Goal: Task Accomplishment & Management: Manage account settings

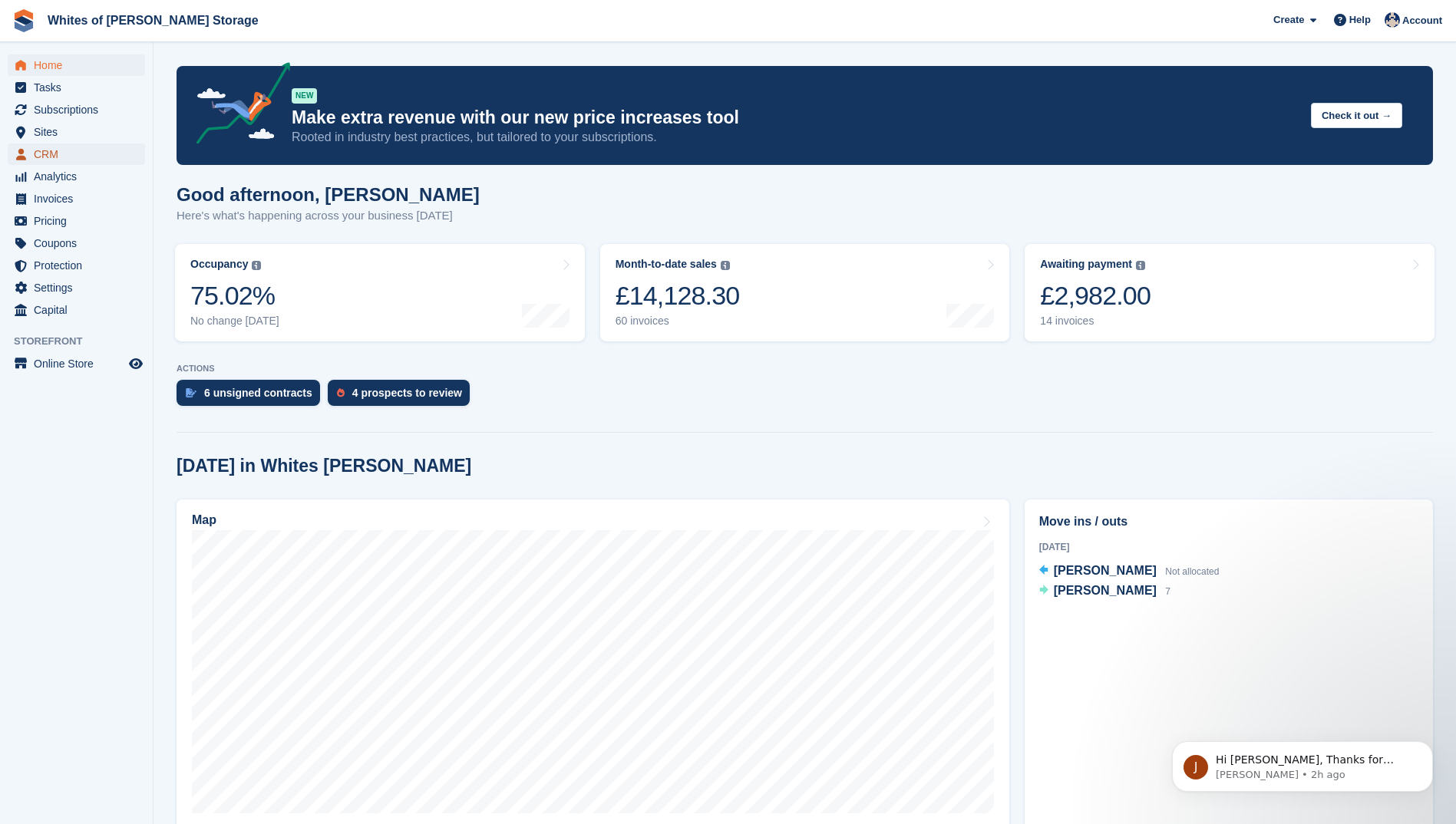
click at [43, 159] on span "CRM" at bounding box center [79, 154] width 92 height 22
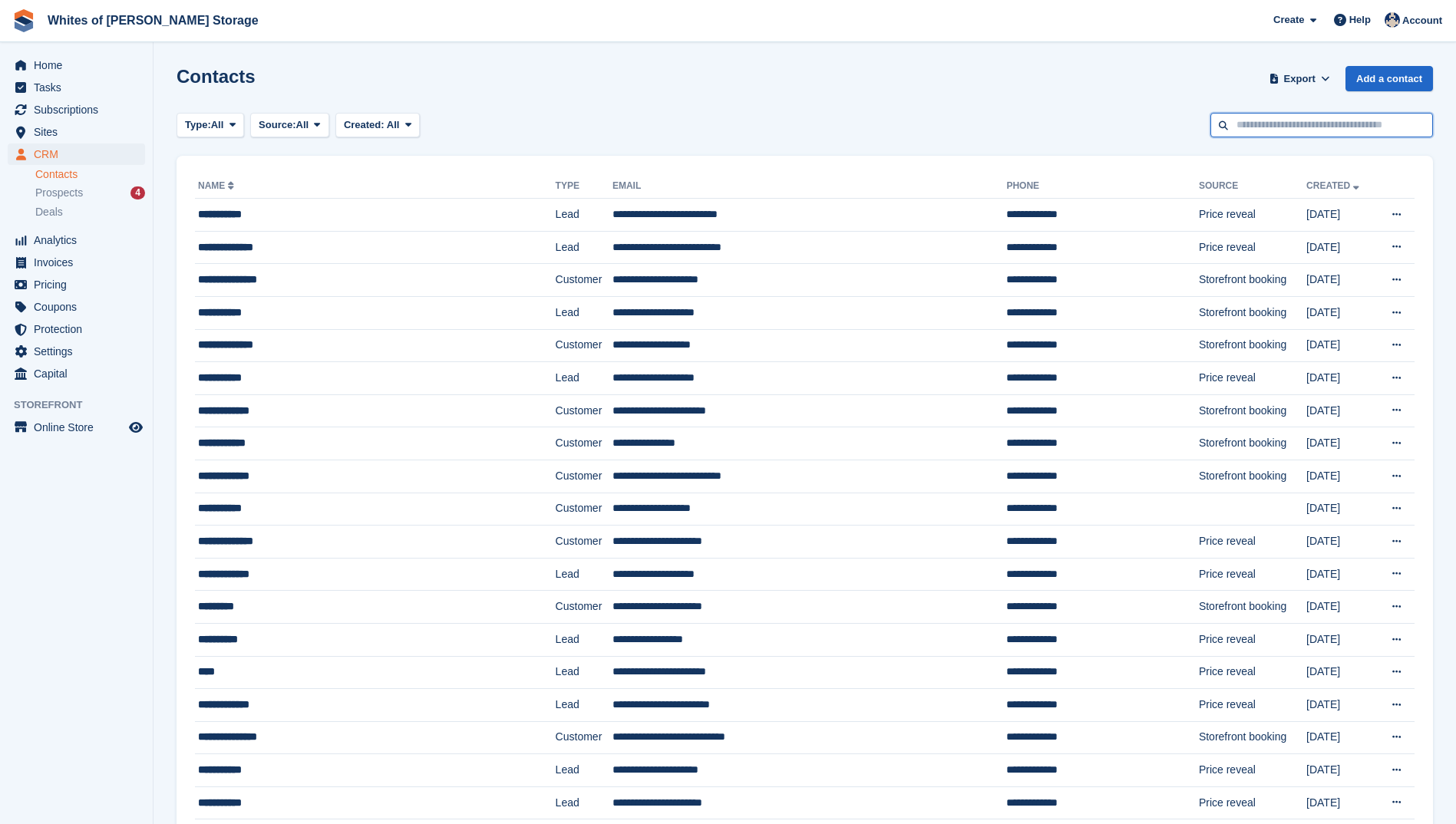
click at [1254, 126] on input "text" at bounding box center [1321, 126] width 223 height 26
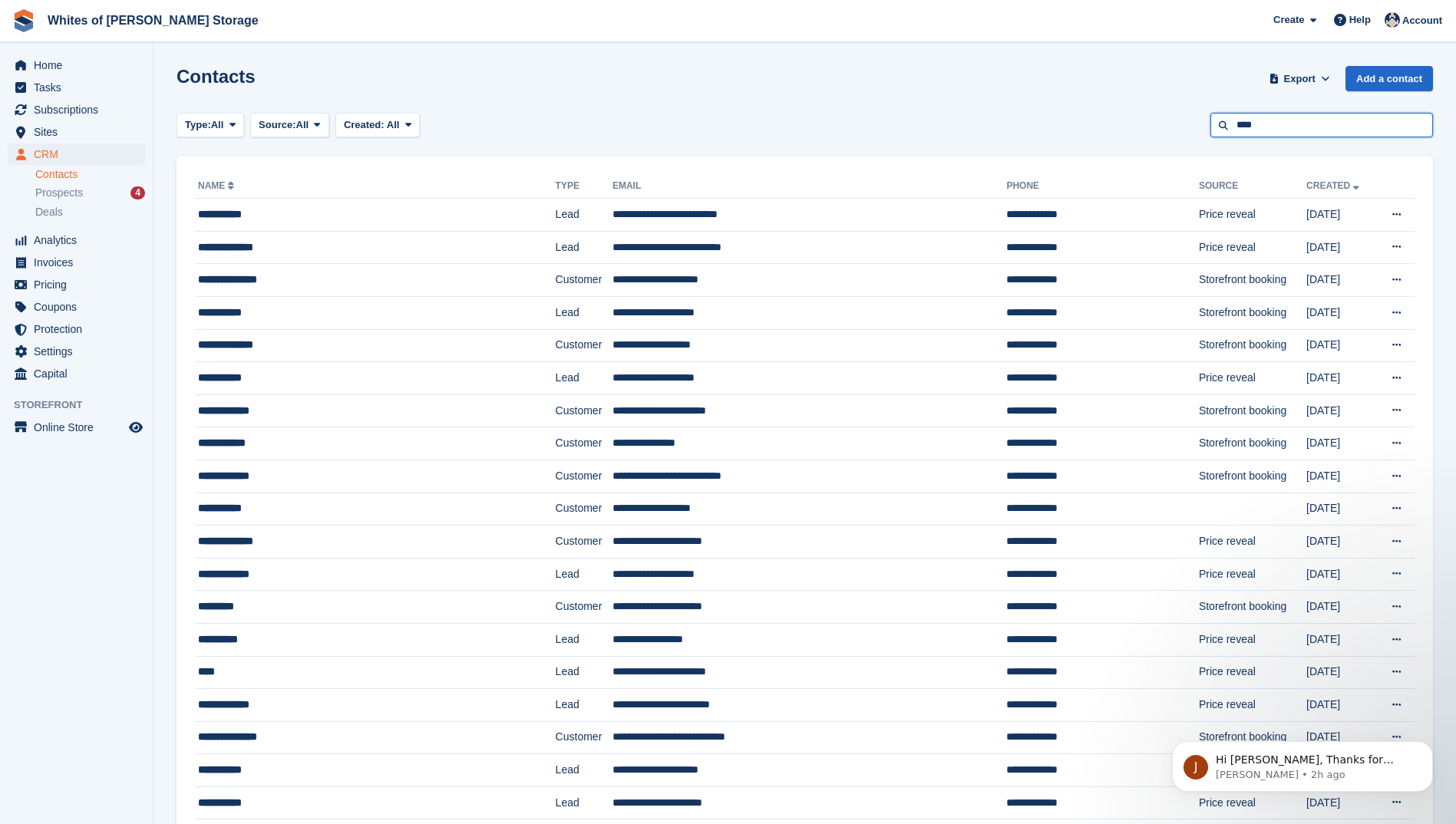
type input "****"
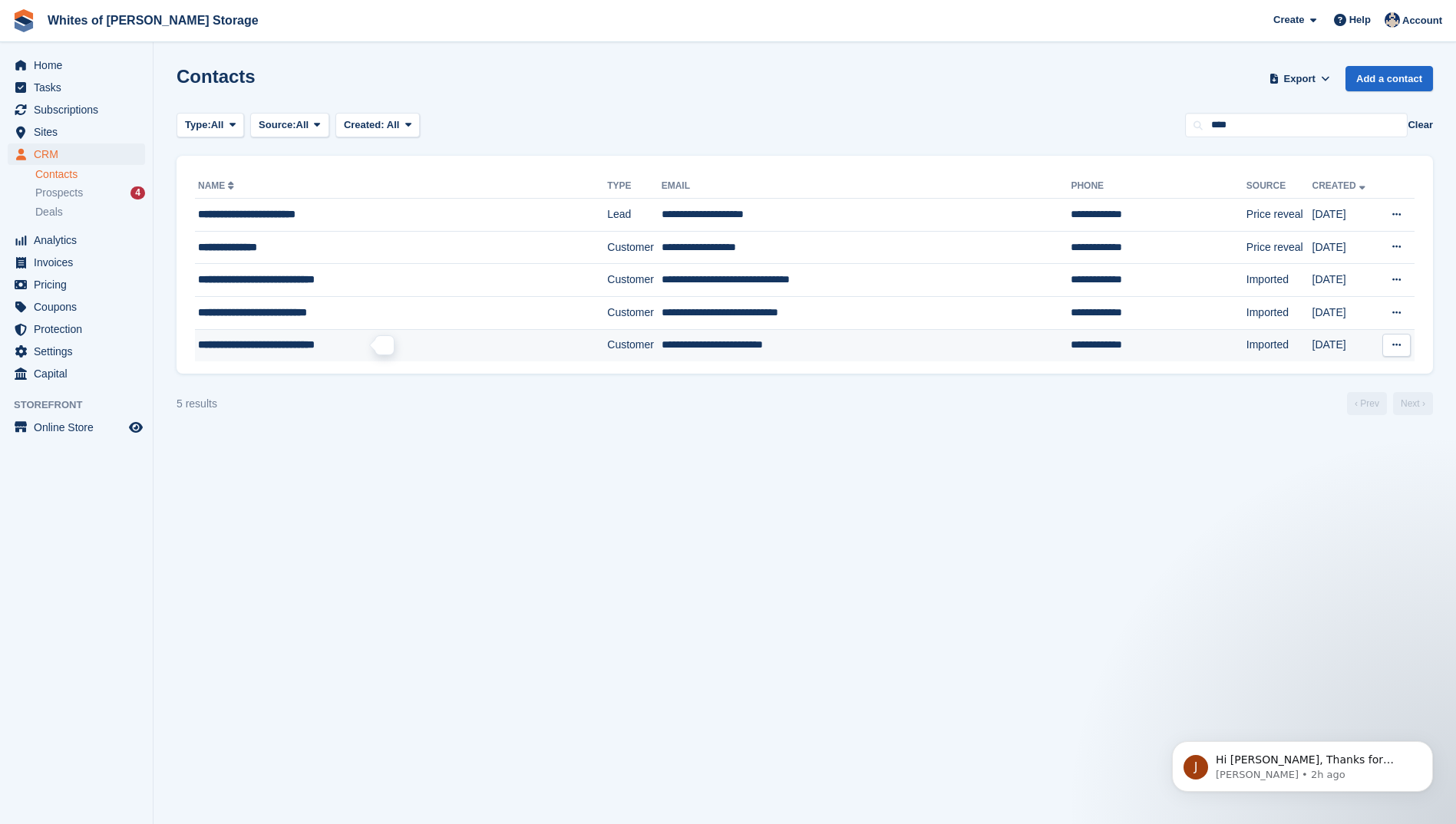
click at [239, 345] on span "**********" at bounding box center [256, 344] width 117 height 10
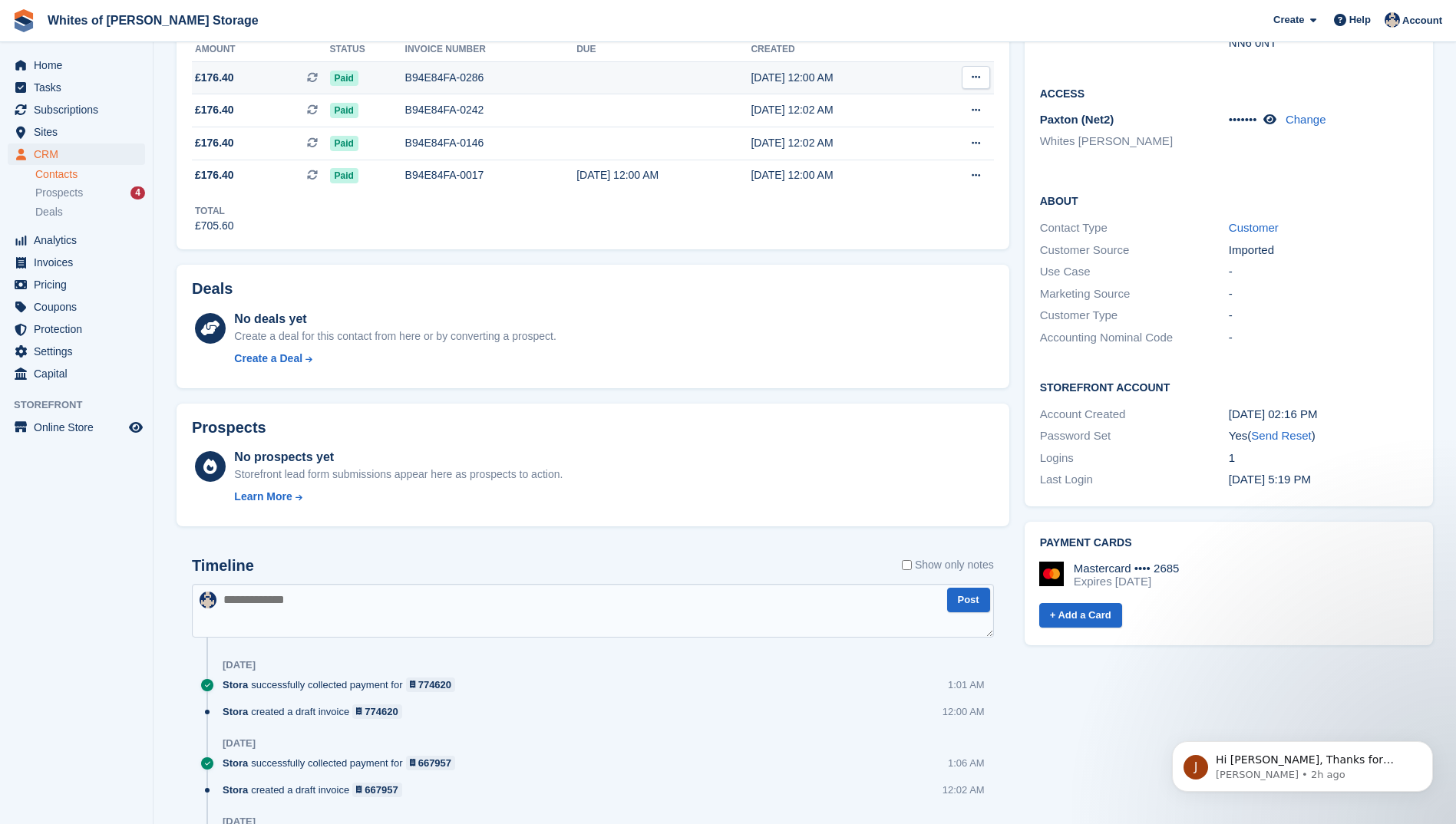
scroll to position [460, 0]
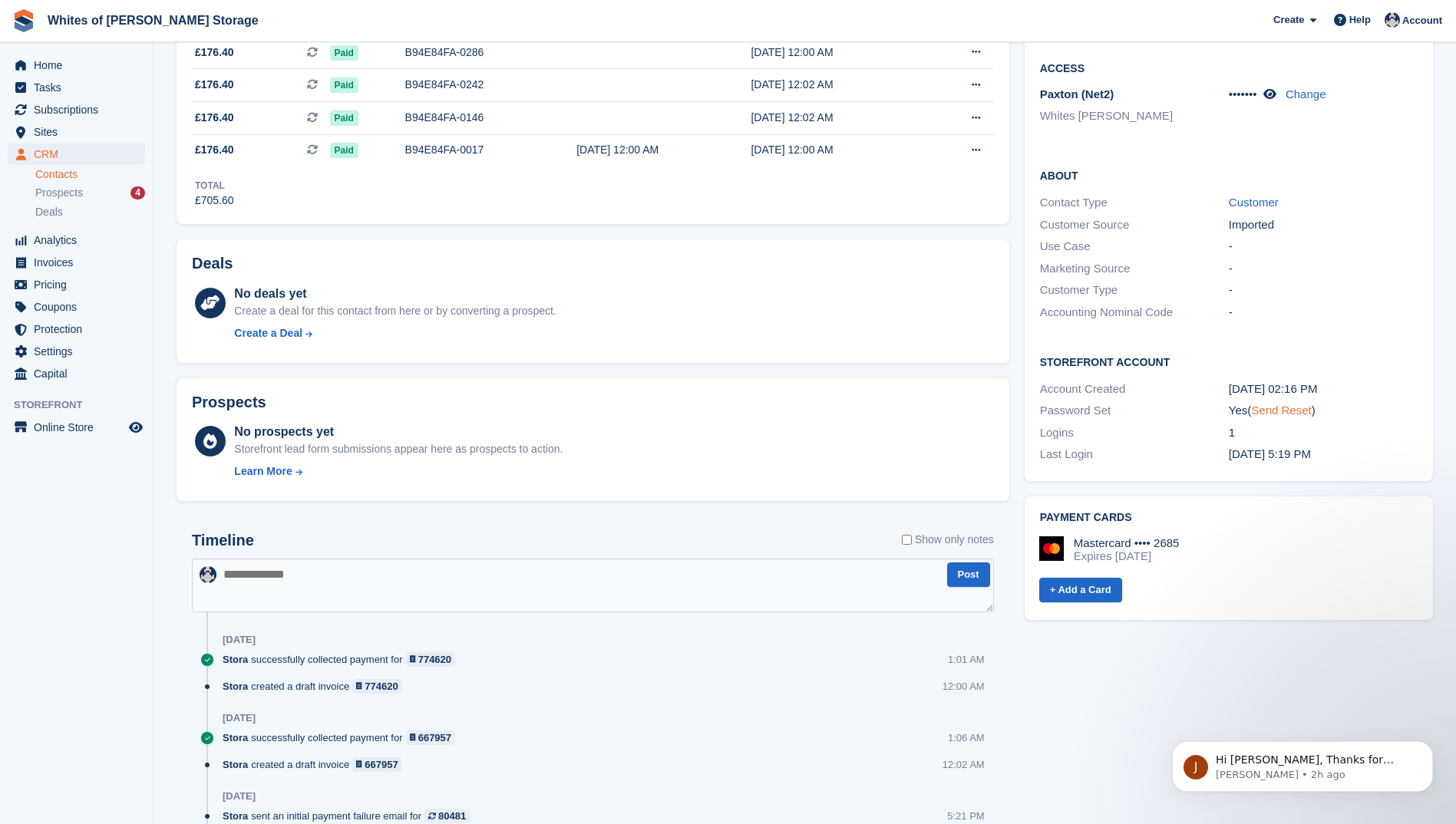
click at [1264, 404] on link "Send Reset" at bounding box center [1281, 410] width 60 height 13
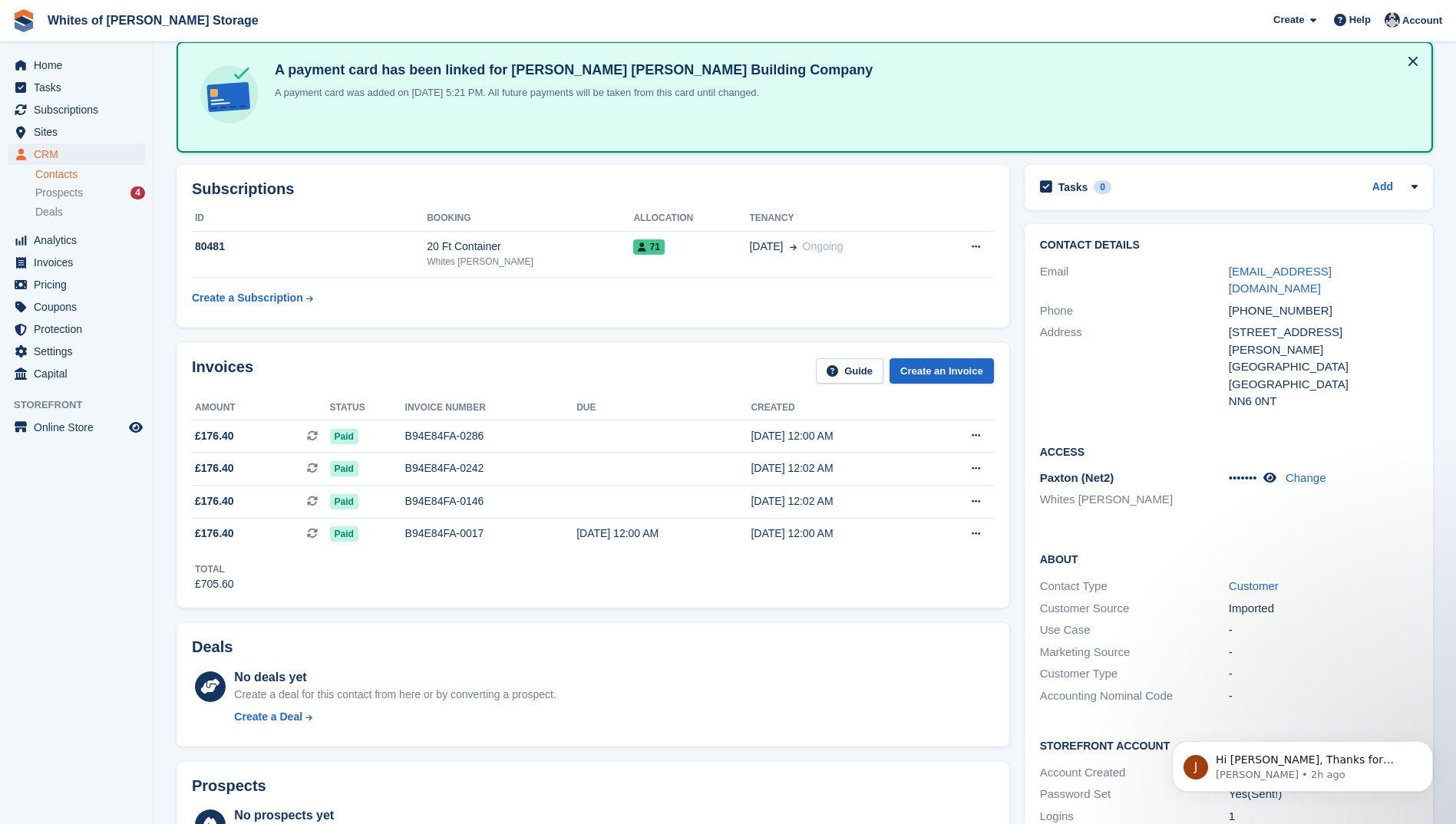
scroll to position [0, 0]
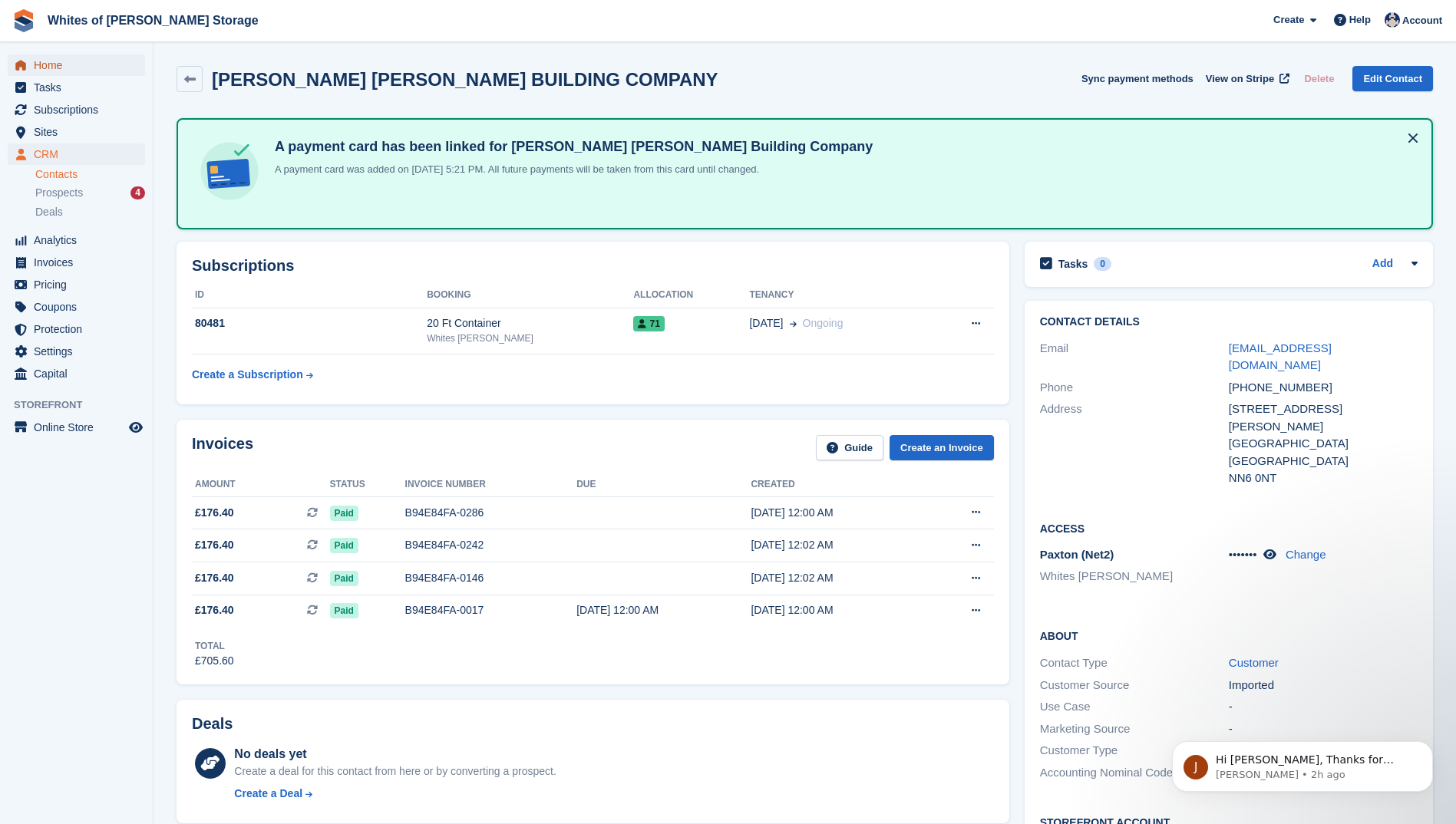
click at [50, 62] on span "Home" at bounding box center [79, 65] width 92 height 22
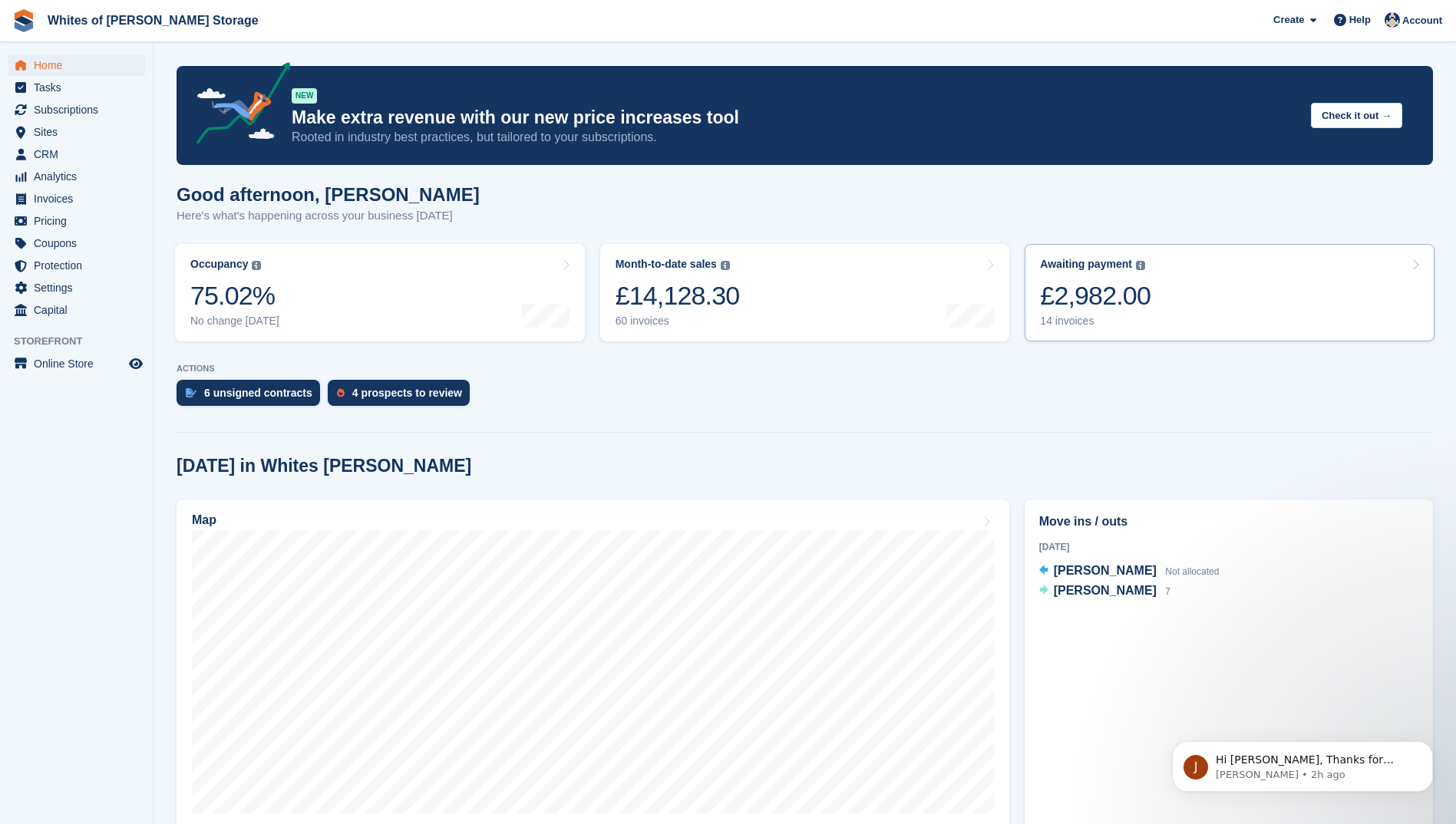
click at [1084, 291] on div "£2,982.00" at bounding box center [1095, 295] width 111 height 31
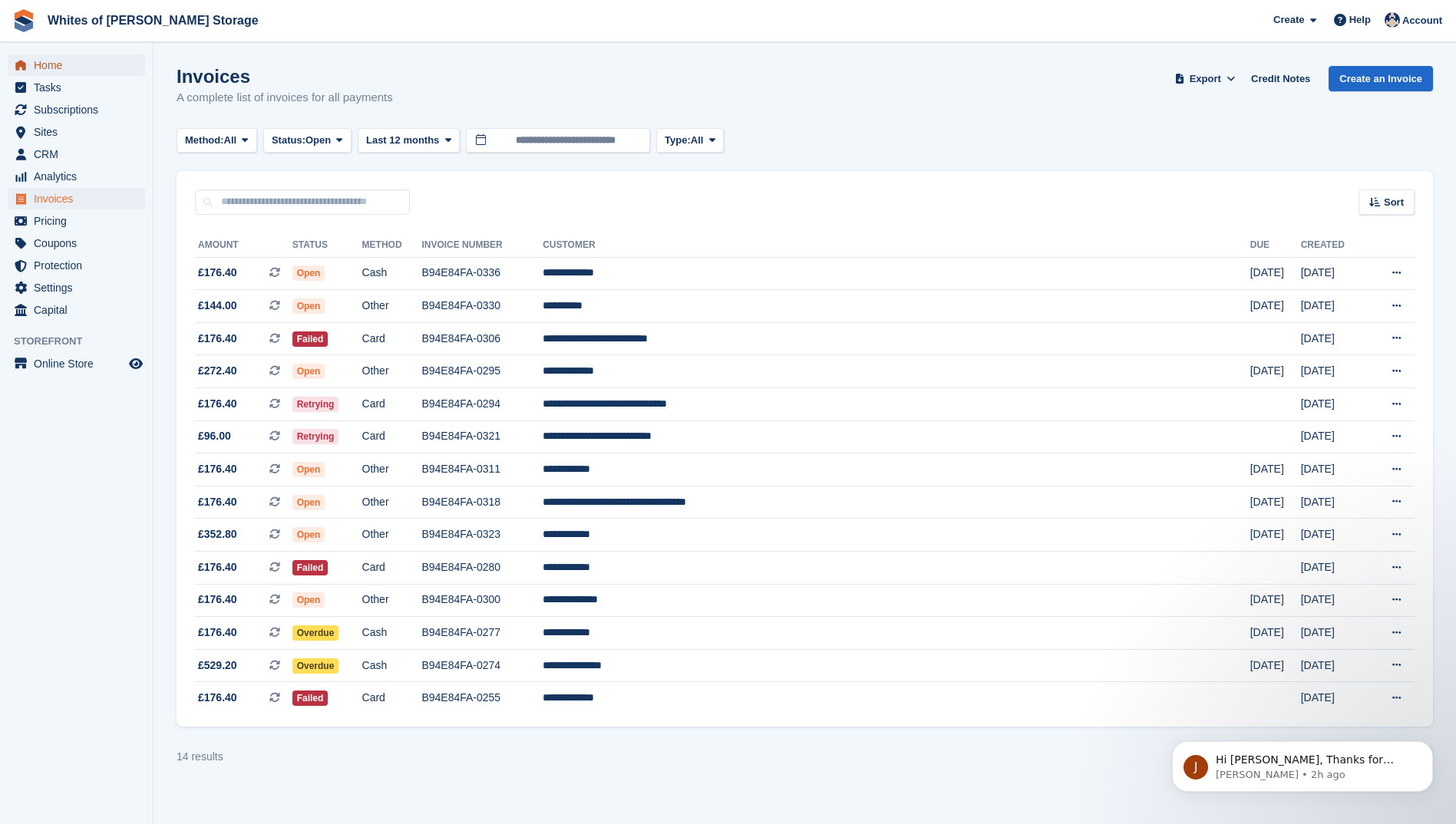
click at [58, 60] on span "Home" at bounding box center [79, 65] width 92 height 22
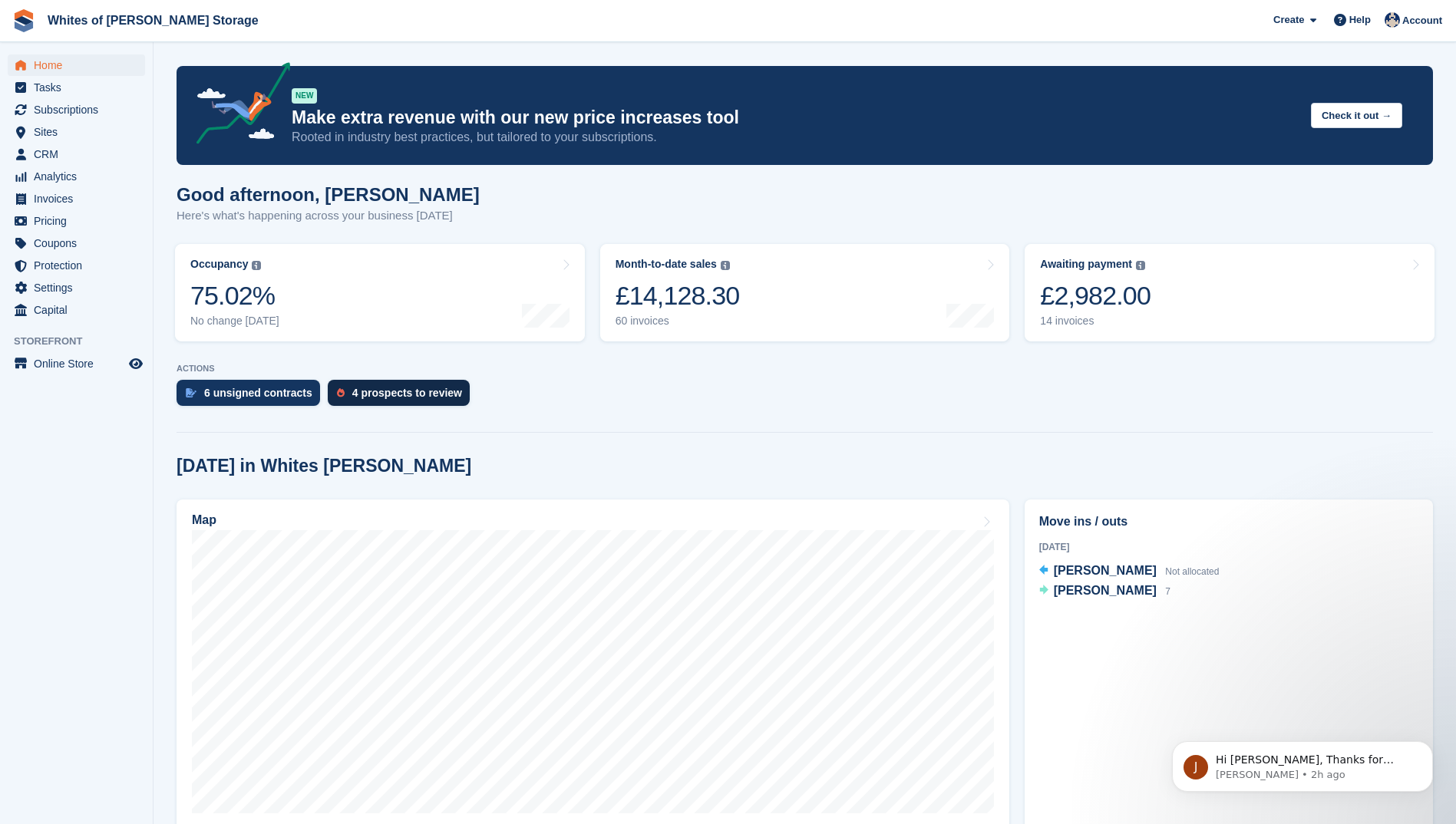
click at [412, 389] on div "4 prospects to review" at bounding box center [407, 392] width 110 height 12
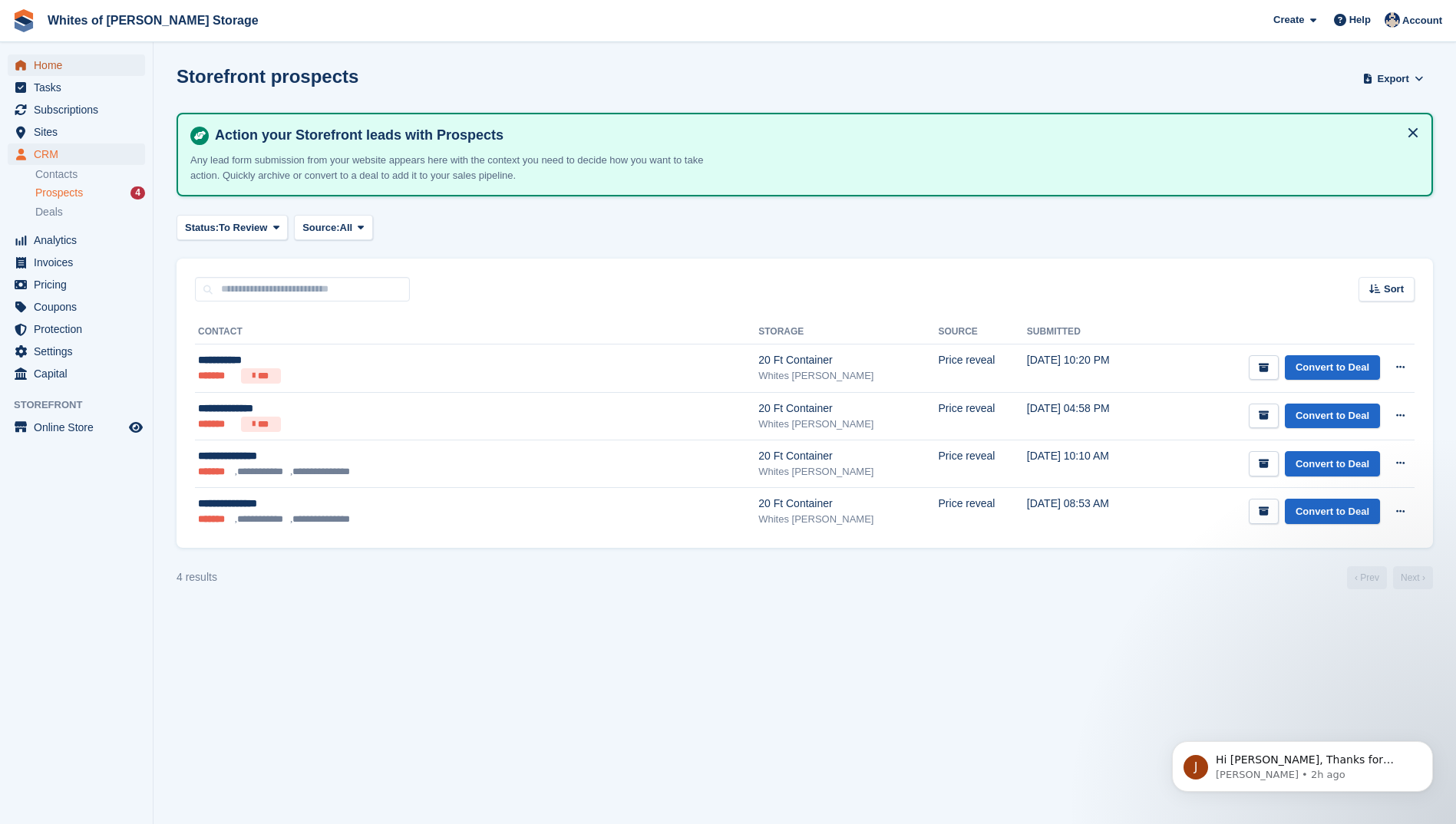
click at [58, 61] on span "Home" at bounding box center [79, 65] width 92 height 22
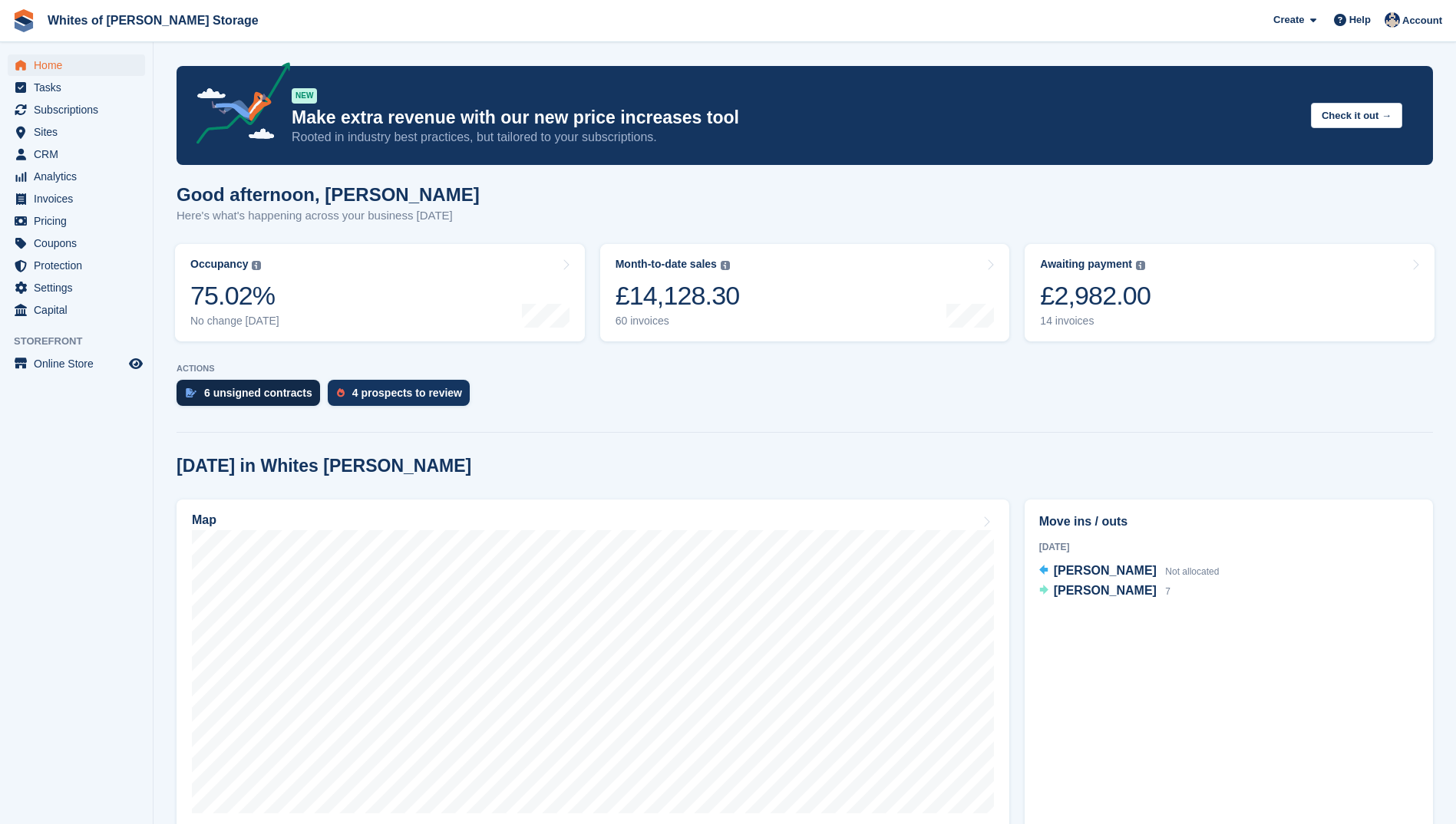
click at [231, 389] on div "6 unsigned contracts" at bounding box center [258, 392] width 108 height 12
